Goal: Transaction & Acquisition: Download file/media

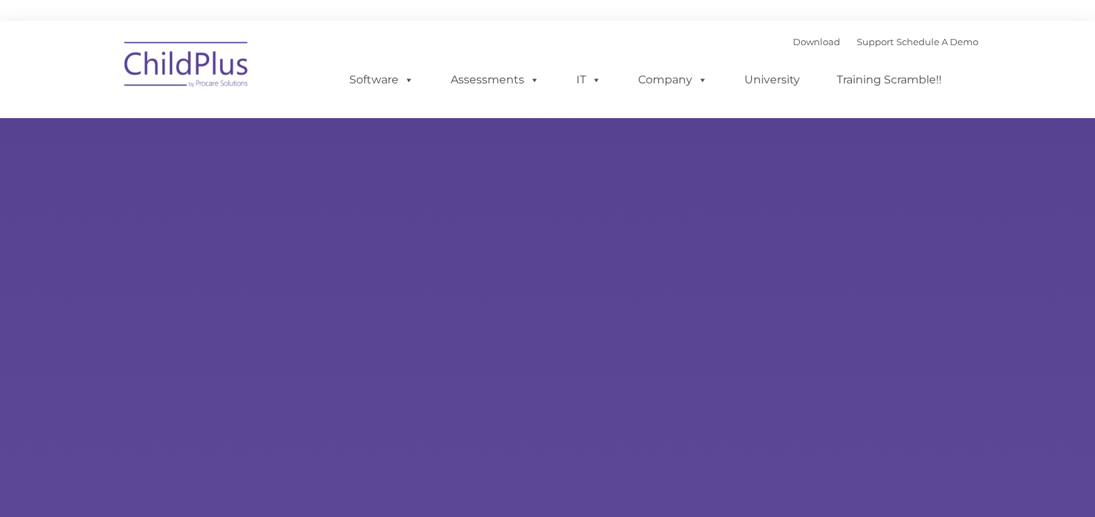
type input ""
select select "MEDIUM"
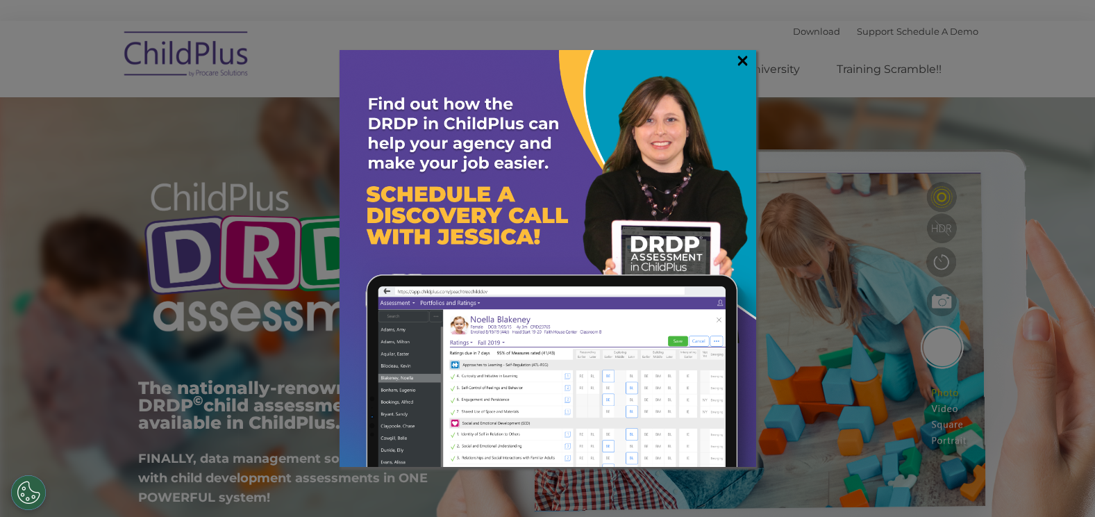
click at [743, 59] on link "×" at bounding box center [743, 60] width 16 height 14
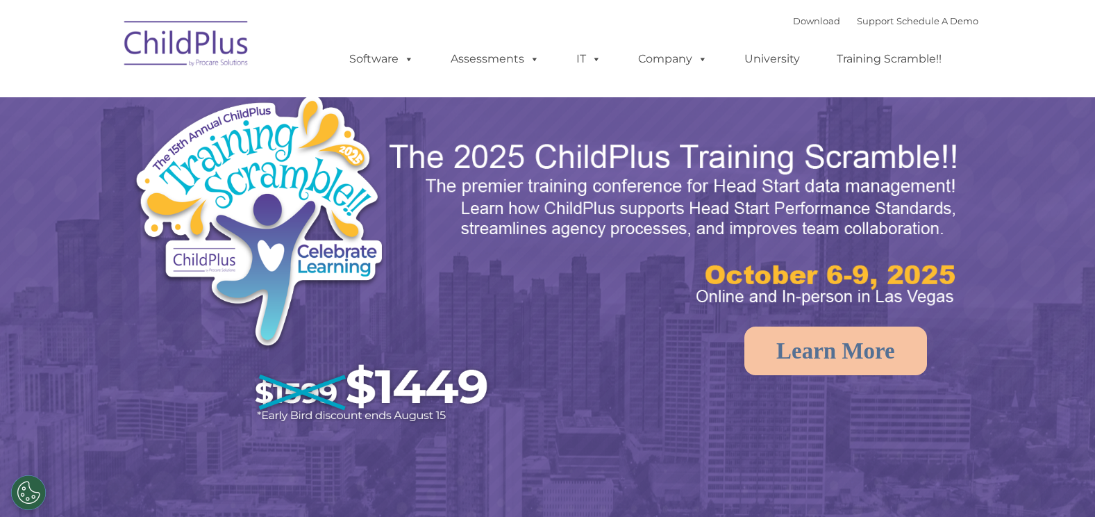
select select "MEDIUM"
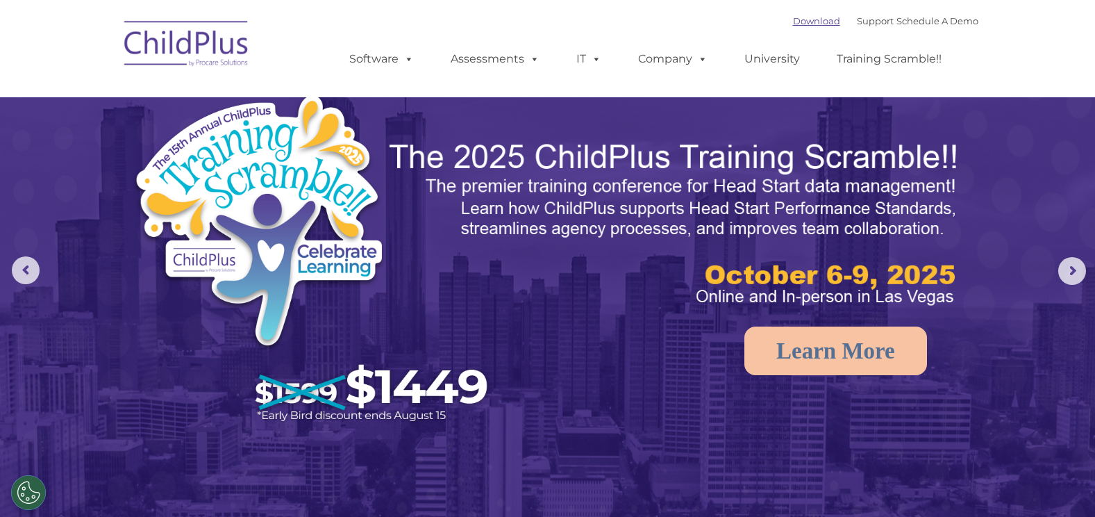
click at [797, 22] on link "Download" at bounding box center [816, 20] width 47 height 11
